Goal: Navigation & Orientation: Find specific page/section

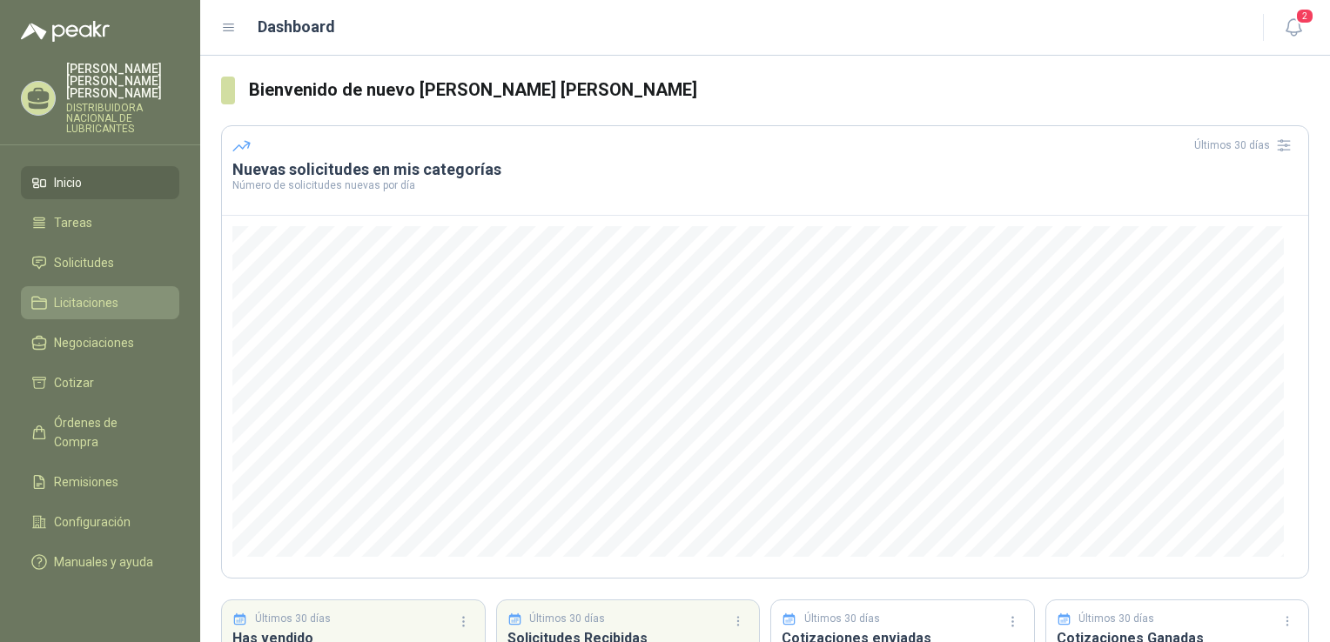
click at [115, 294] on span "Licitaciones" at bounding box center [86, 302] width 64 height 19
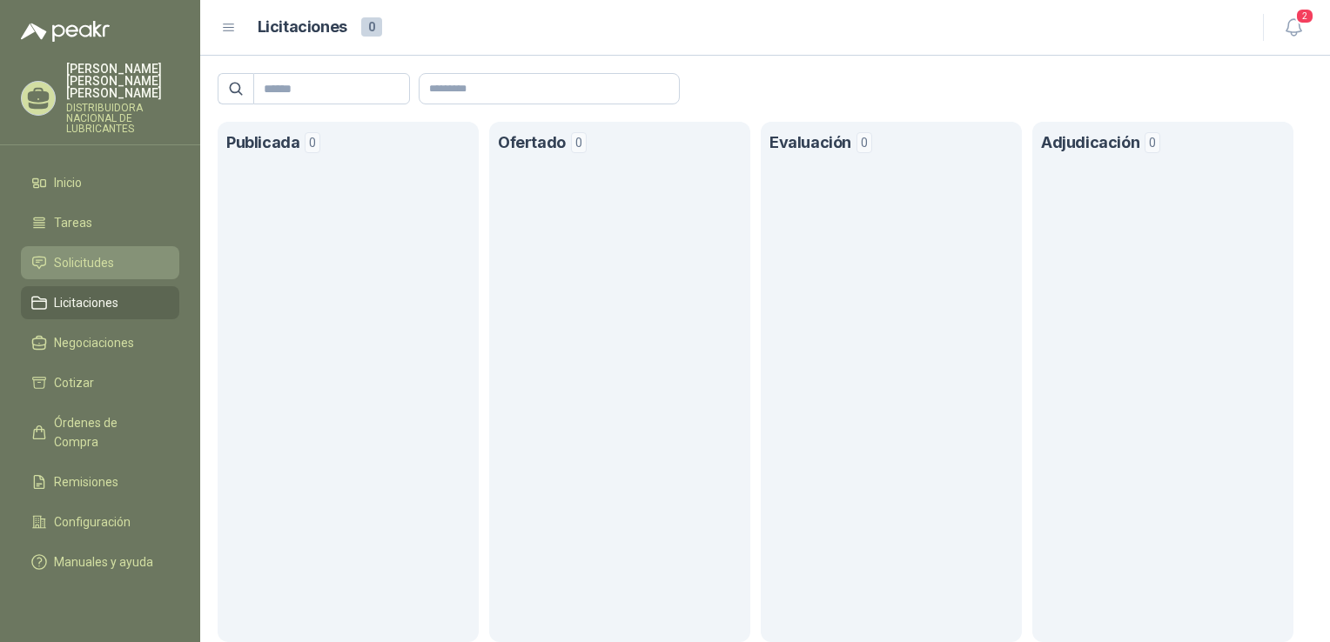
click at [131, 253] on li "Solicitudes" at bounding box center [99, 262] width 137 height 19
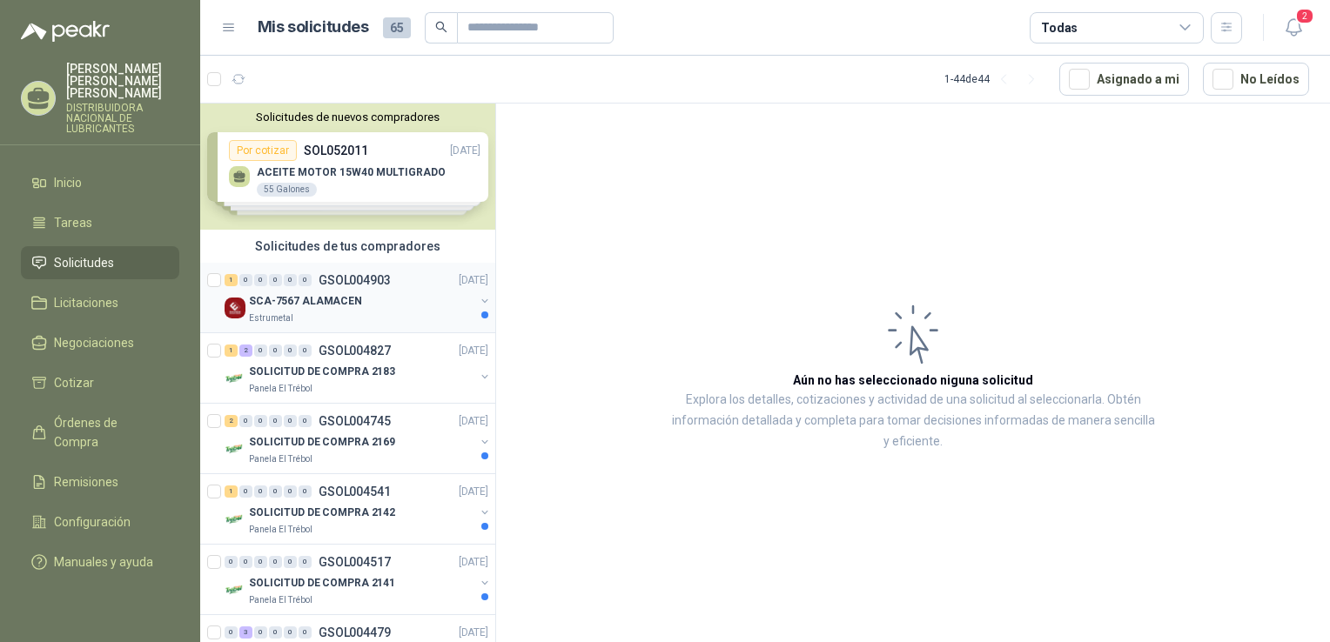
click at [341, 305] on p "SCA-7567 ALAMACEN" at bounding box center [305, 301] width 113 height 17
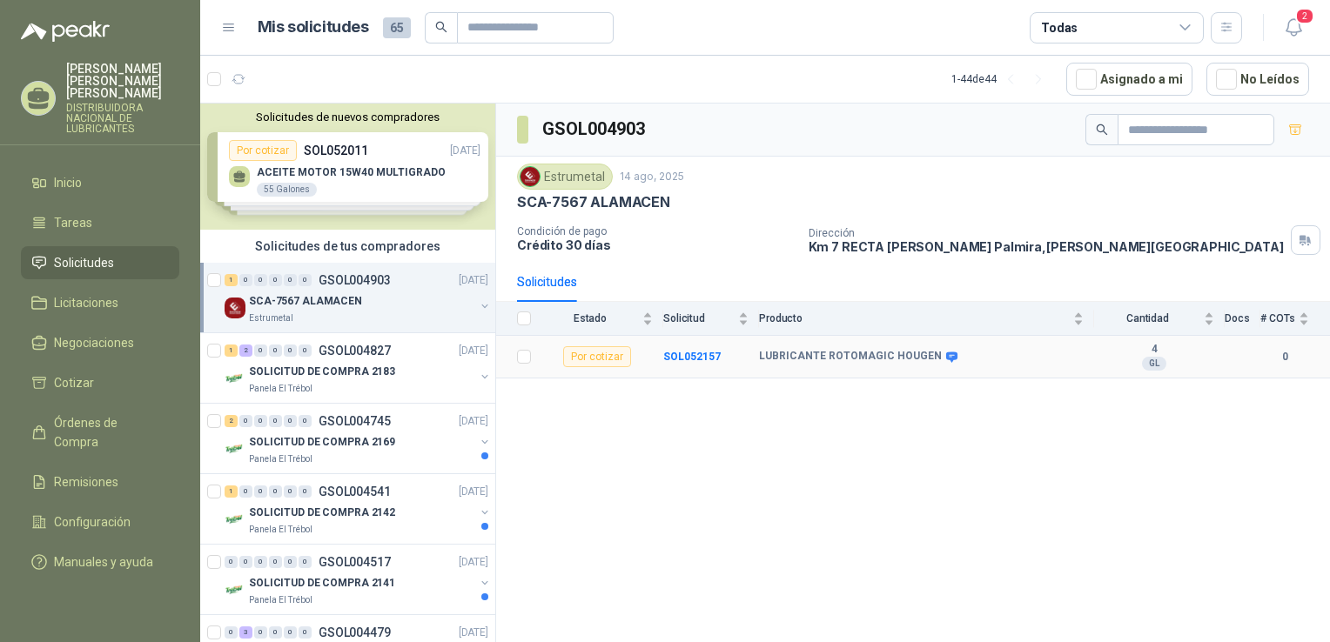
click at [697, 360] on b "SOL052157" at bounding box center [691, 357] width 57 height 12
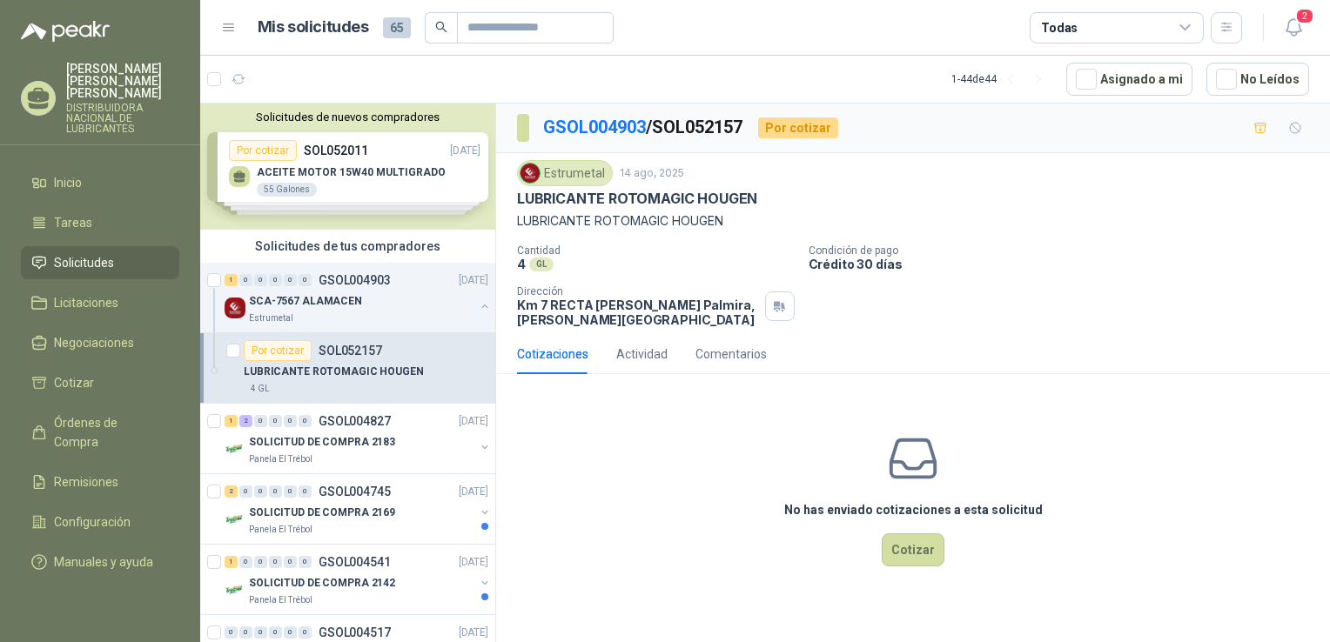
click at [84, 253] on span "Solicitudes" at bounding box center [84, 262] width 60 height 19
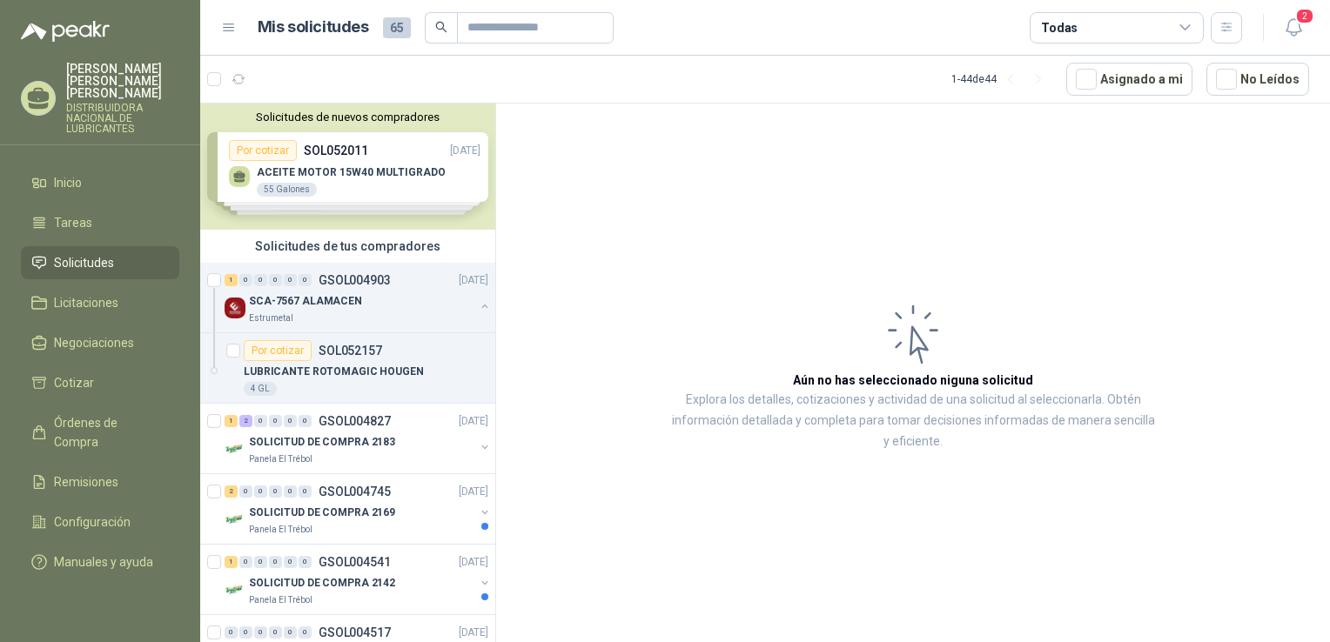
click at [111, 253] on span "Solicitudes" at bounding box center [84, 262] width 60 height 19
click at [354, 285] on p "GSOL004903" at bounding box center [354, 280] width 72 height 12
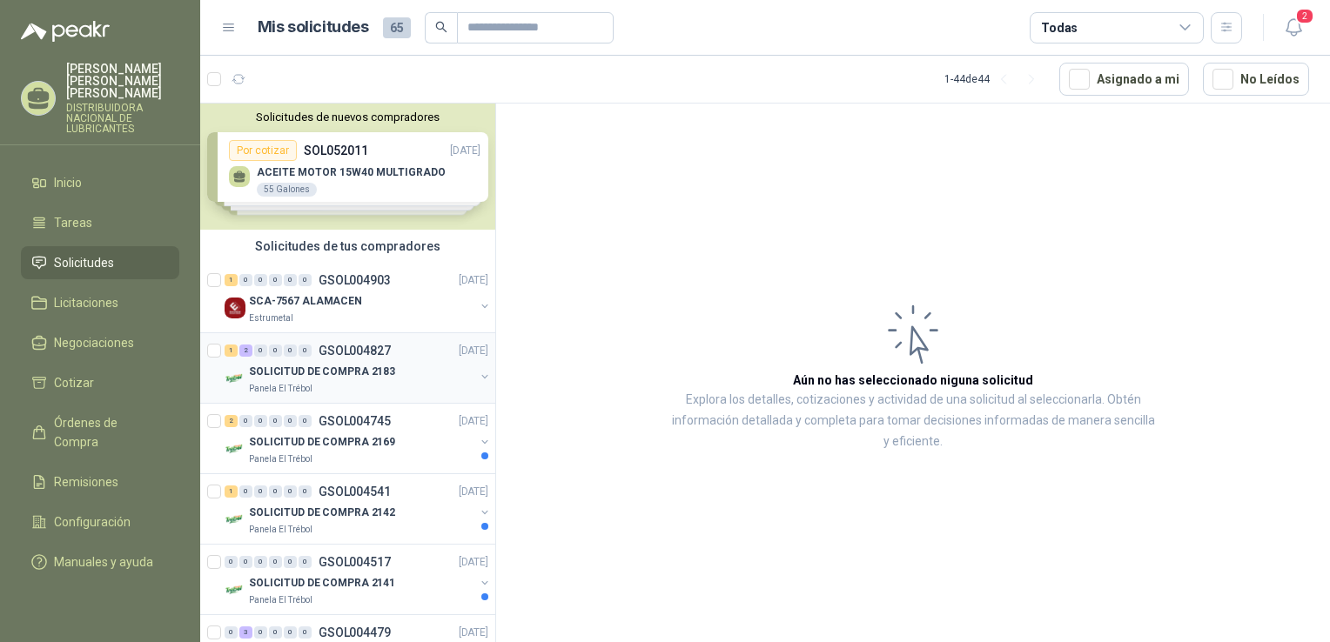
click at [368, 368] on p "SOLICITUD DE COMPRA 2183" at bounding box center [322, 372] width 146 height 17
